Goal: Obtain resource: Download file/media

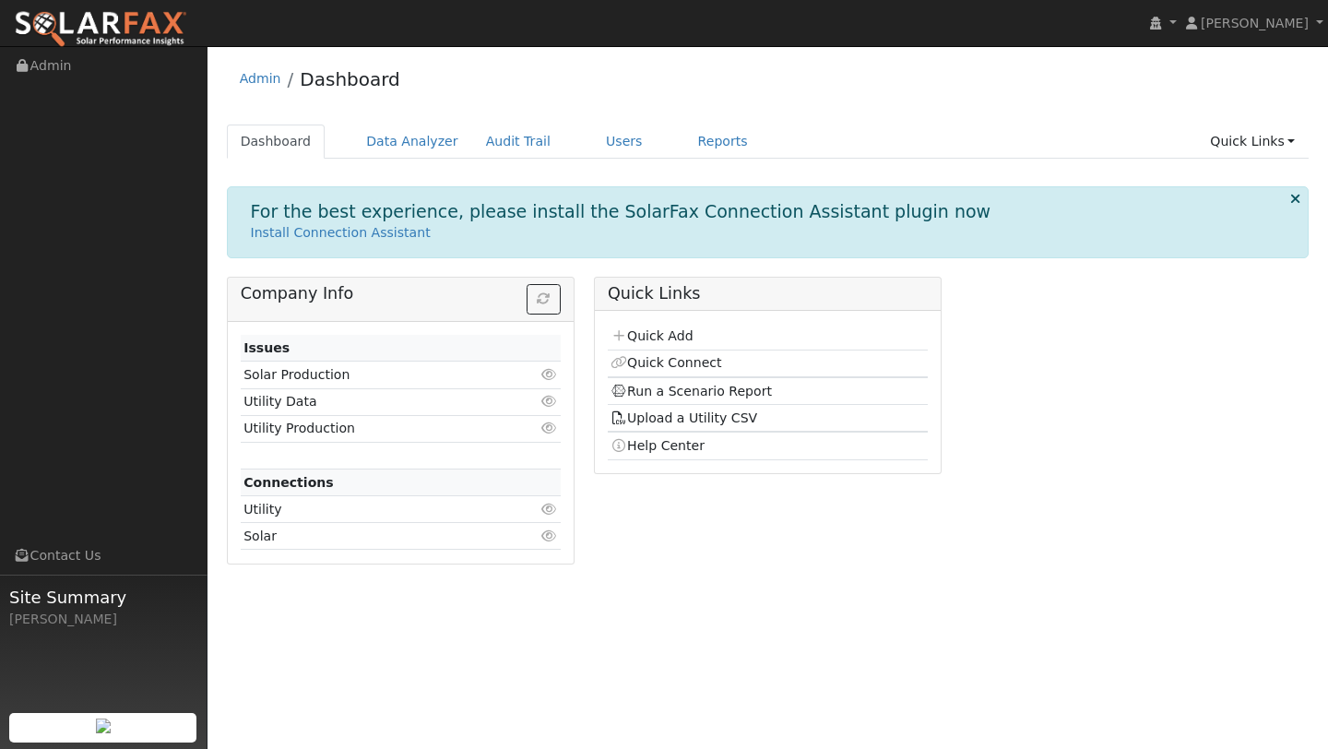
click at [418, 109] on div "Admin Dashboard" at bounding box center [768, 83] width 1083 height 56
click at [418, 131] on link "Data Analyzer" at bounding box center [412, 142] width 120 height 34
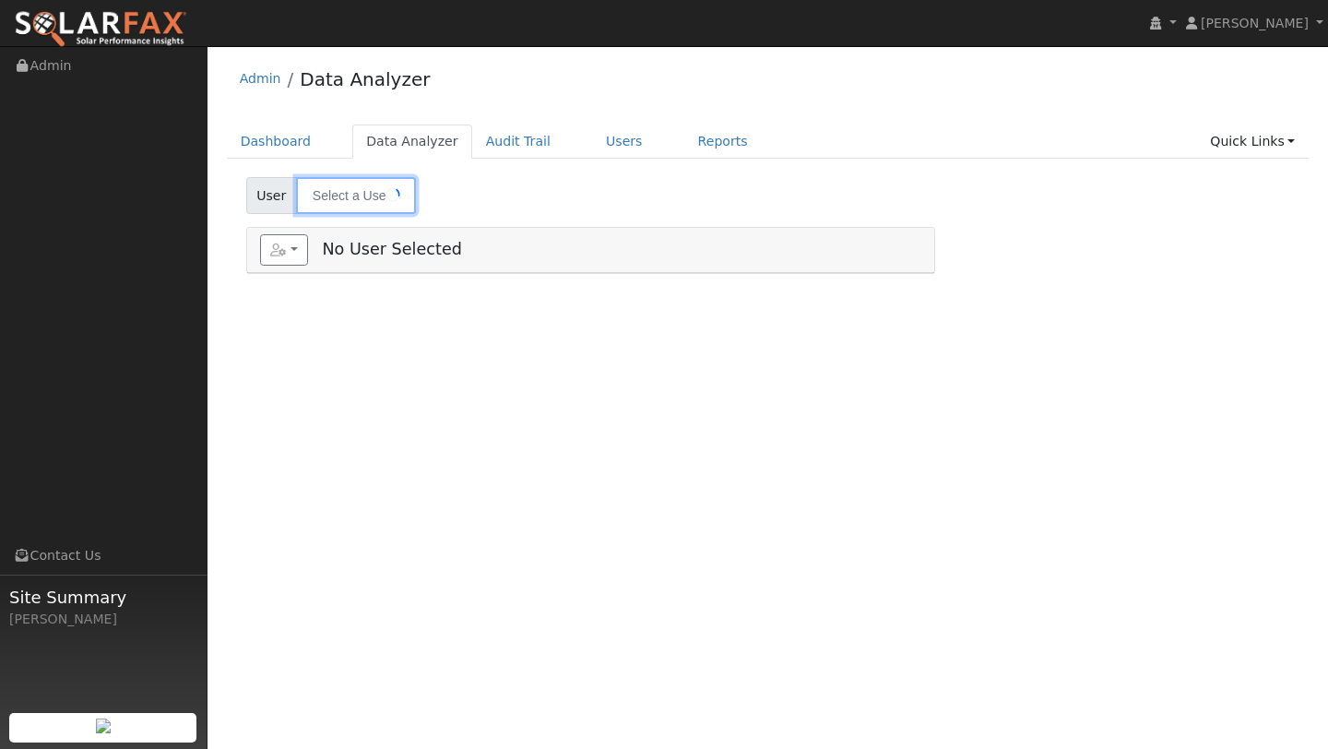
type input "[PERSON_NAME]"
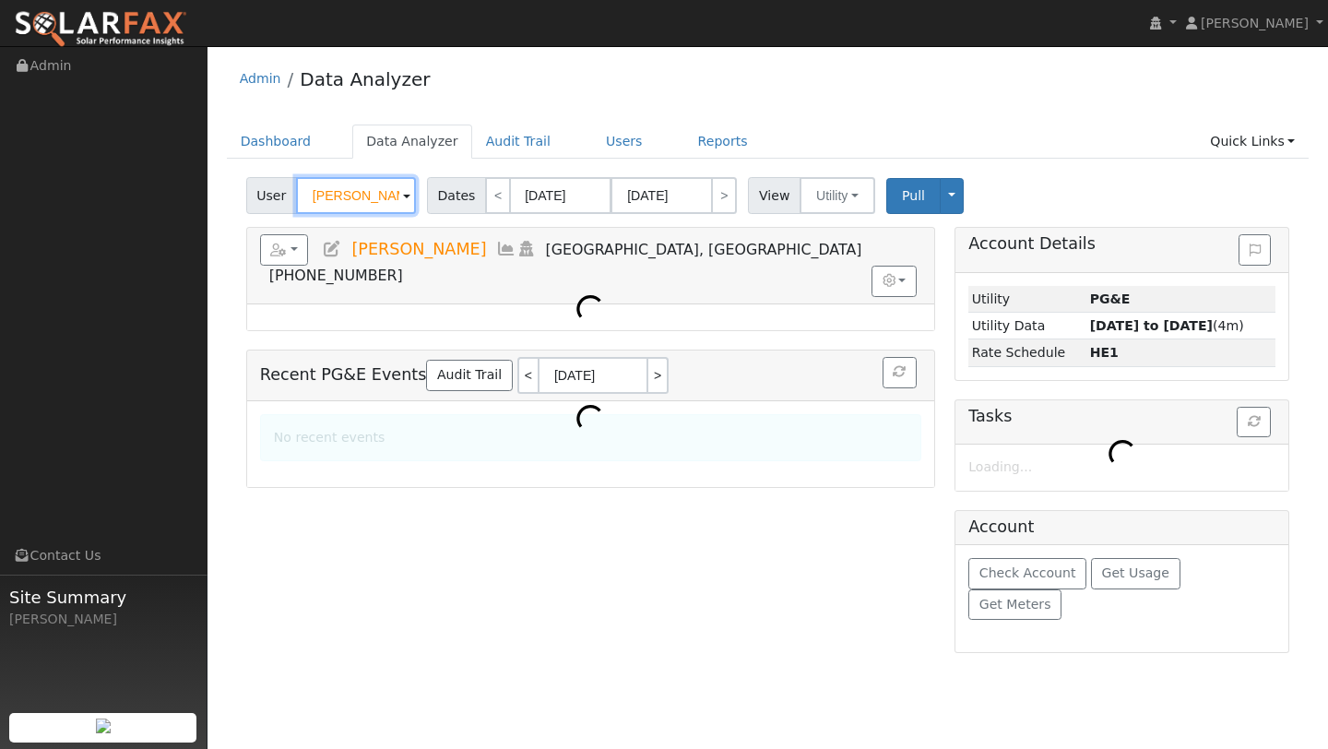
click at [353, 195] on input "[PERSON_NAME]" at bounding box center [356, 195] width 120 height 37
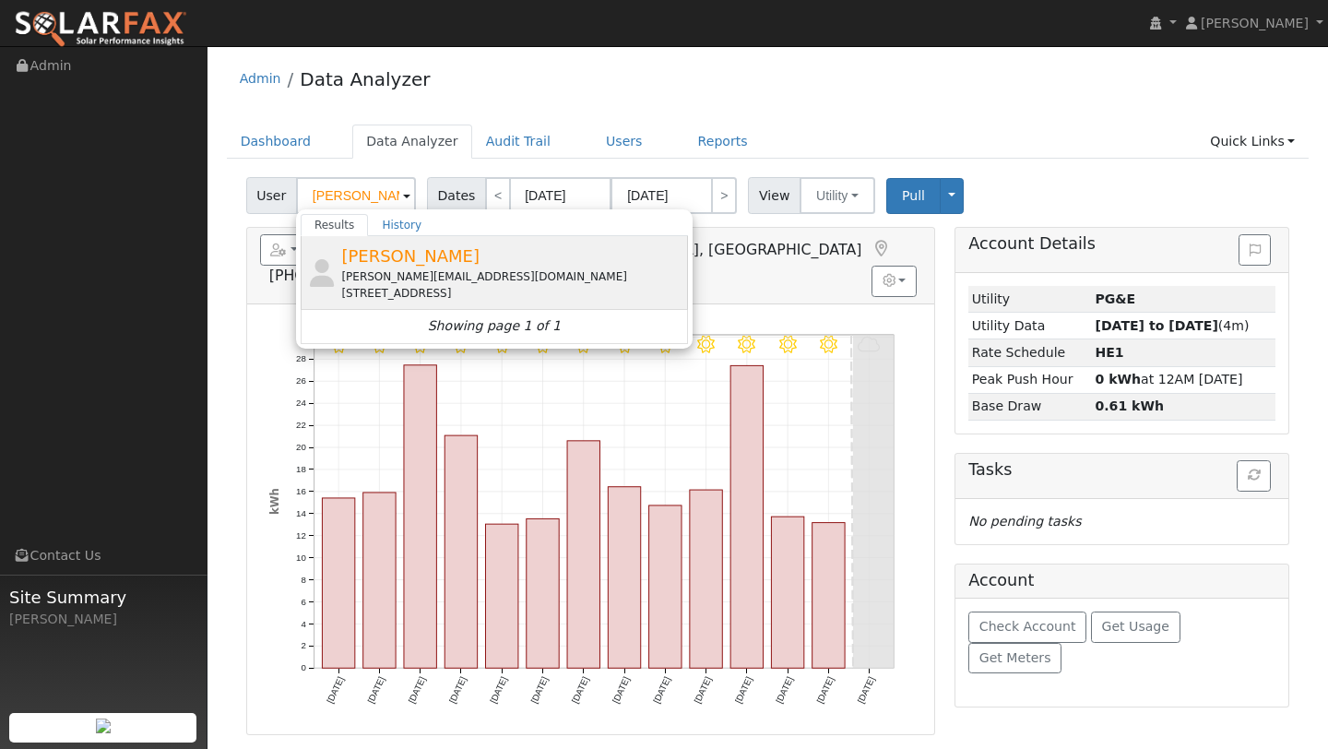
click at [345, 257] on span "[PERSON_NAME]" at bounding box center [410, 255] width 138 height 19
type input "[PERSON_NAME]"
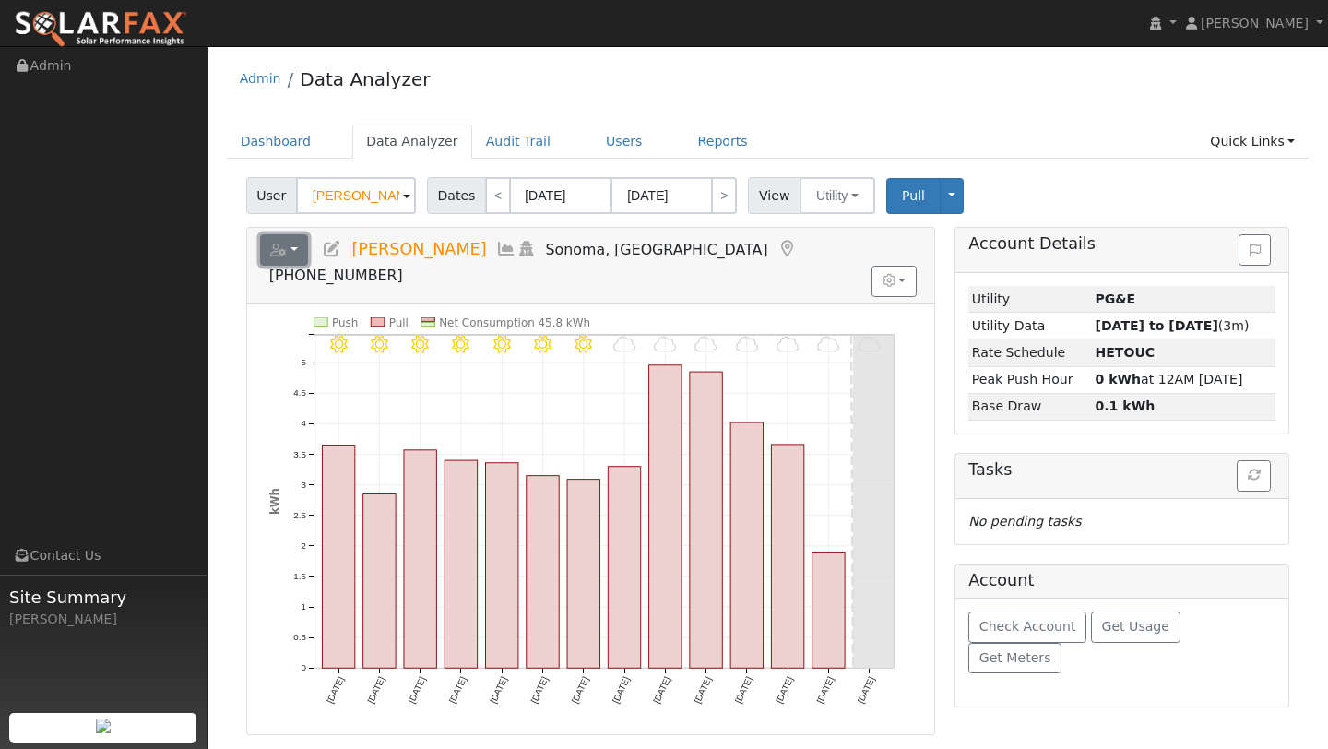
click at [302, 248] on button "button" at bounding box center [284, 249] width 49 height 31
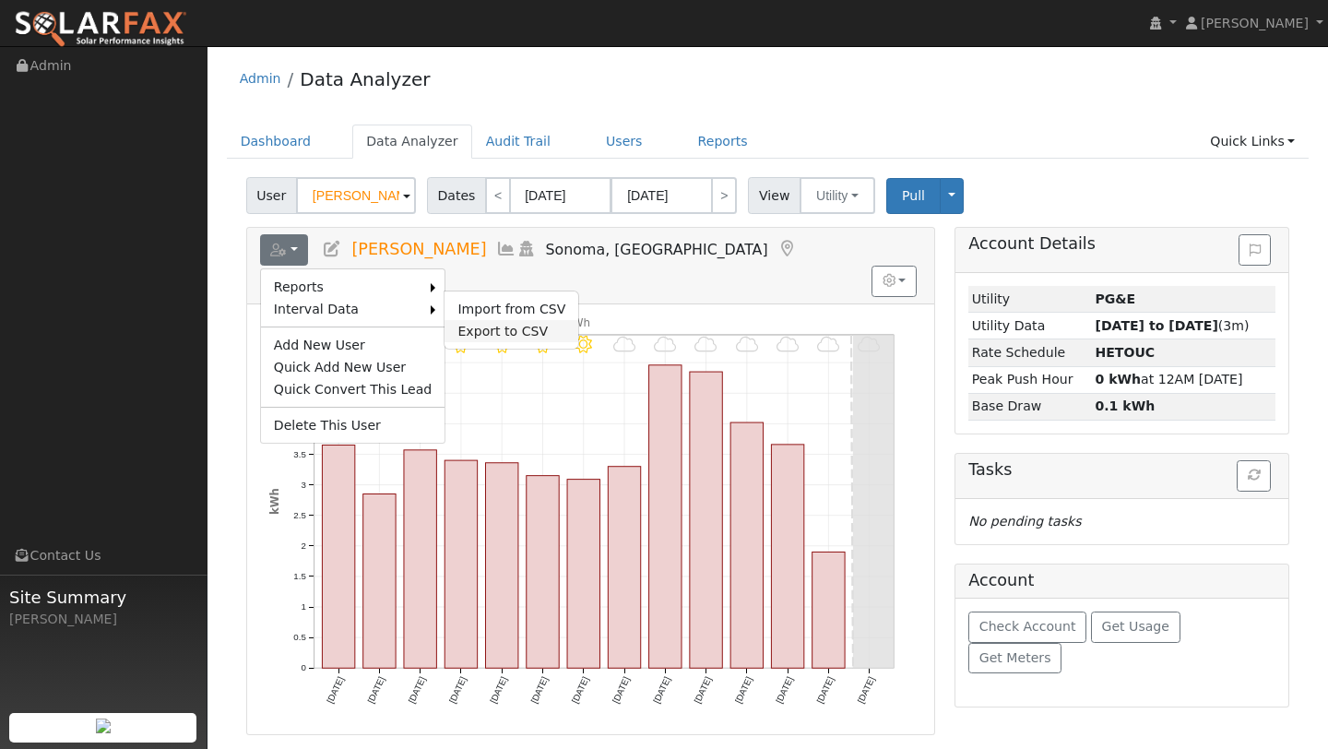
click at [506, 320] on link "Export to CSV" at bounding box center [512, 331] width 134 height 22
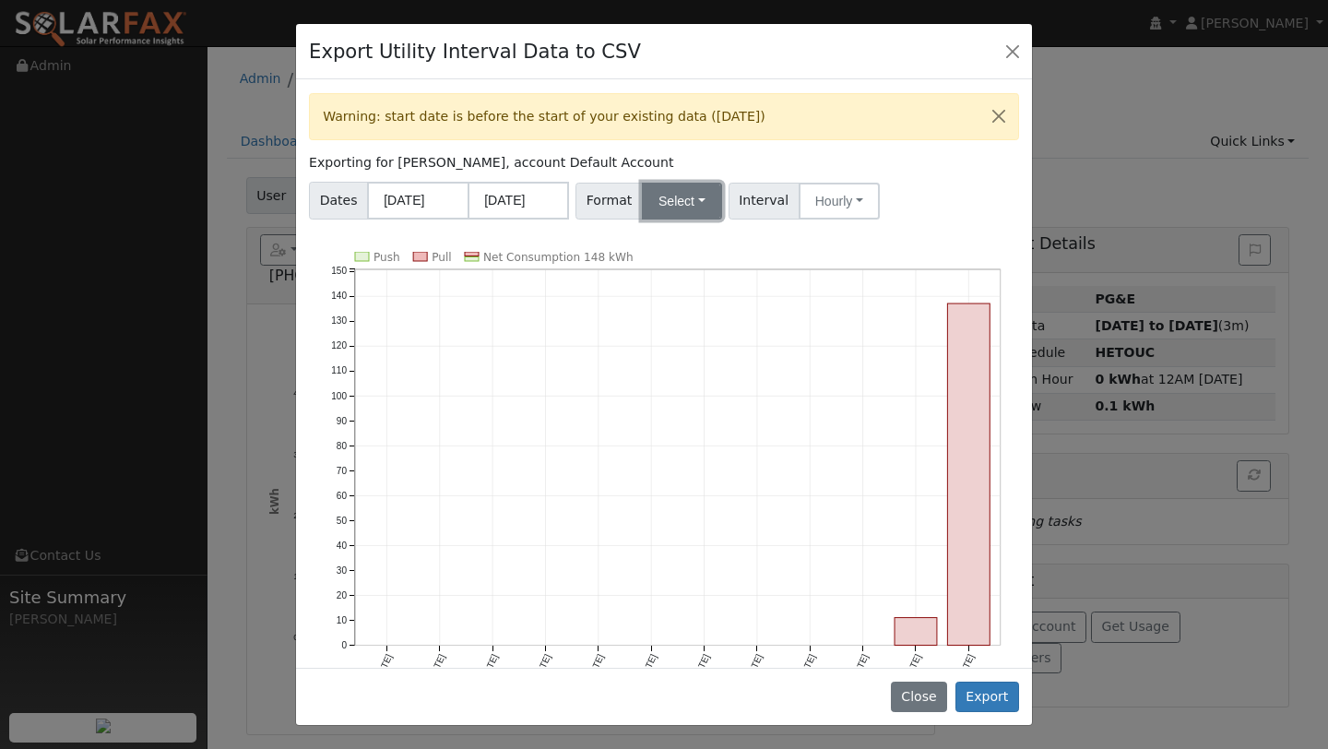
click at [680, 198] on button "Select" at bounding box center [682, 201] width 80 height 37
click at [672, 349] on link "Aurora" at bounding box center [705, 359] width 132 height 26
click at [1008, 701] on button "Export" at bounding box center [987, 697] width 64 height 31
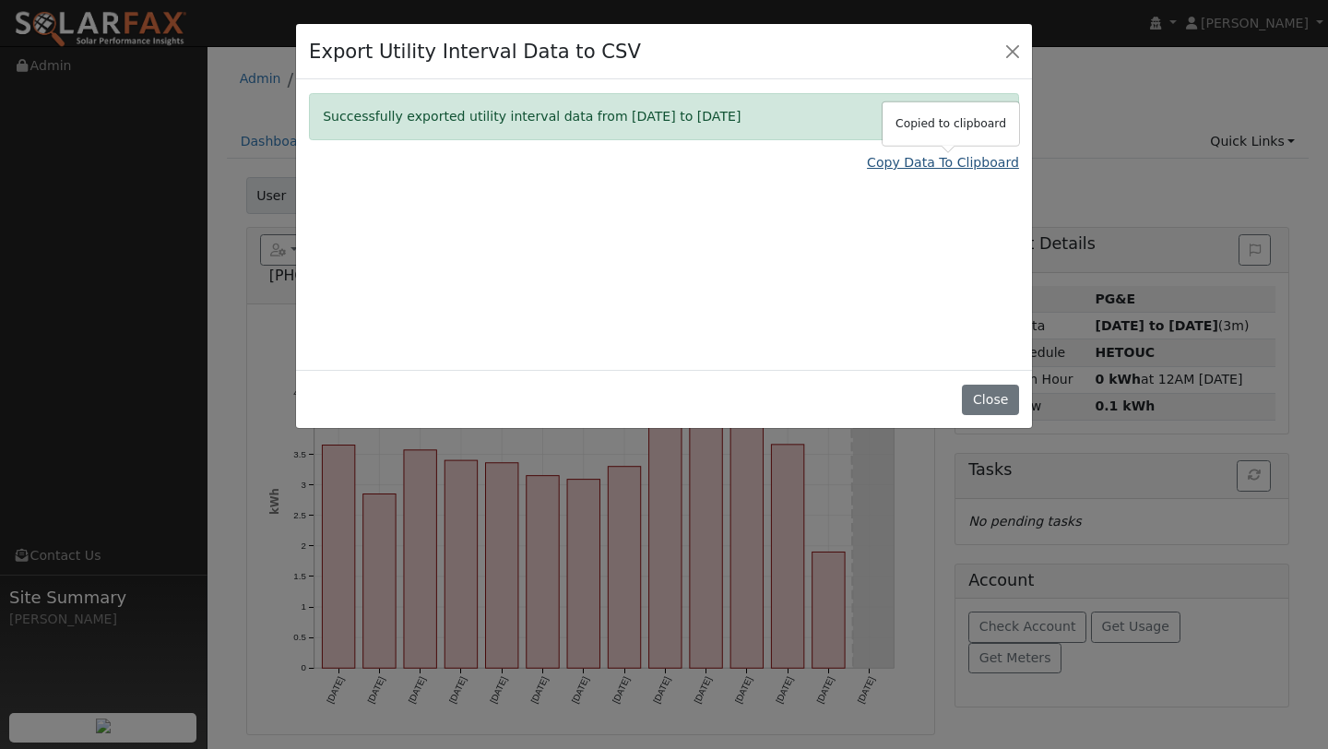
click at [936, 159] on link "Copy Data To Clipboard" at bounding box center [943, 162] width 152 height 19
